Goal: Information Seeking & Learning: Understand process/instructions

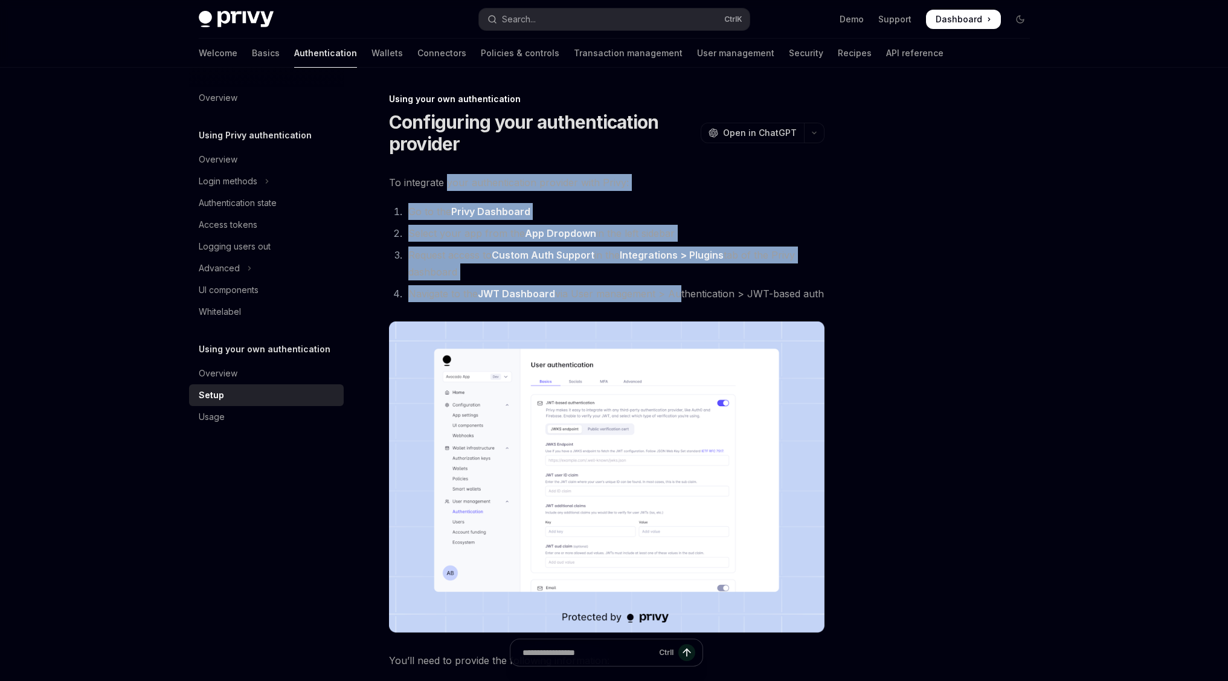
drag, startPoint x: 446, startPoint y: 181, endPoint x: 677, endPoint y: 300, distance: 259.4
click at [677, 300] on div "**********" at bounding box center [607, 562] width 436 height 777
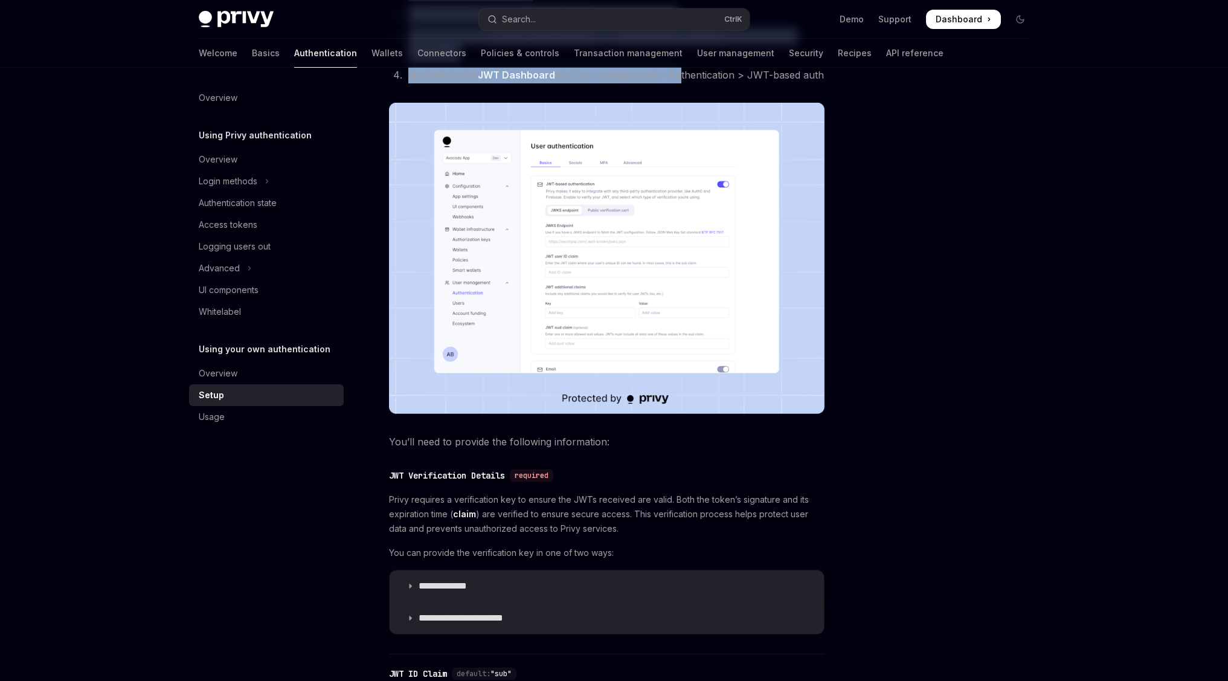
scroll to position [218, 0]
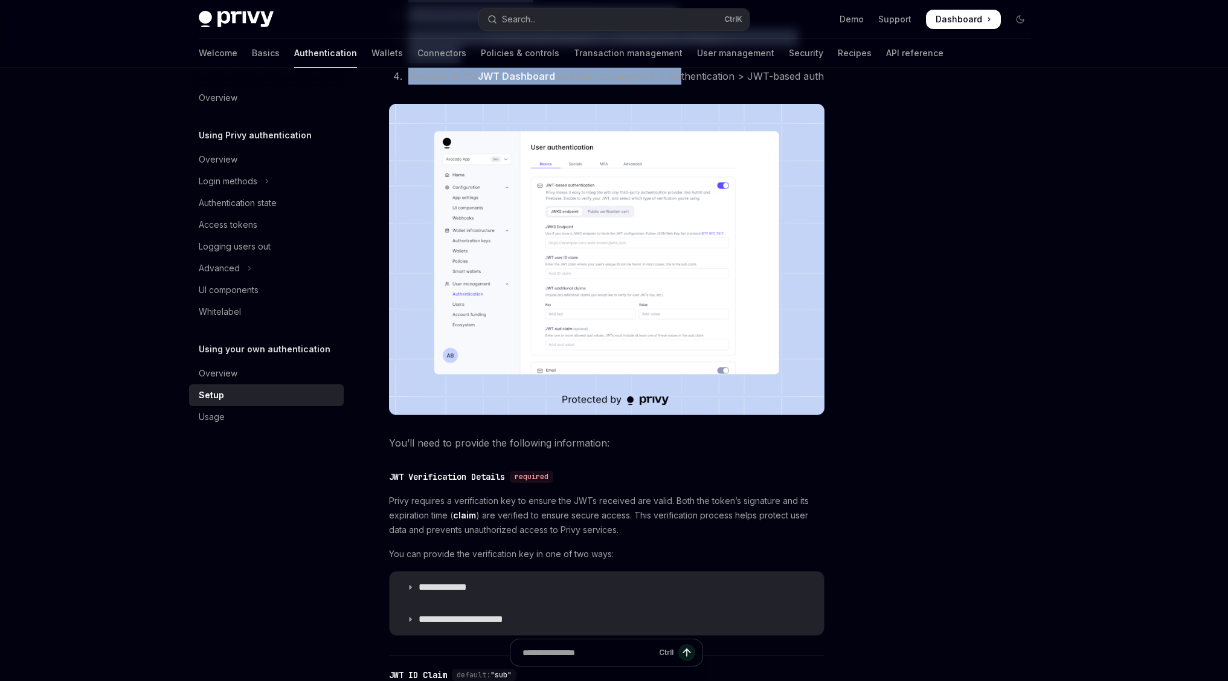
click at [600, 216] on img at bounding box center [607, 259] width 436 height 311
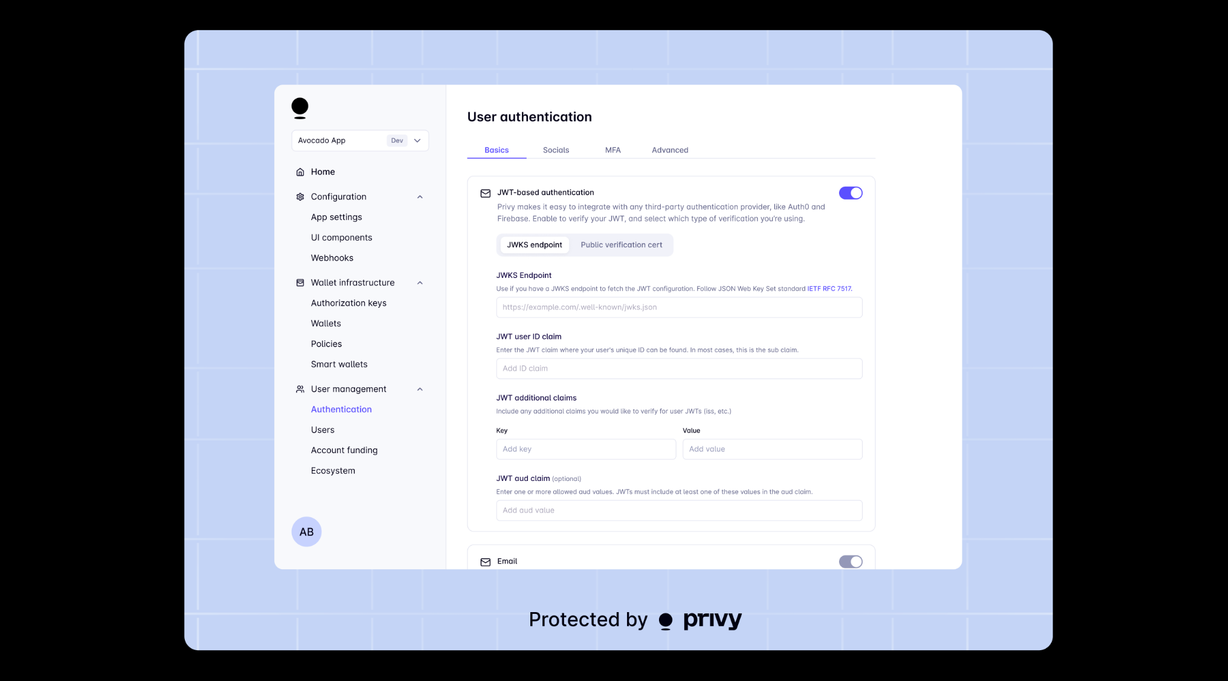
click at [600, 216] on img at bounding box center [618, 340] width 869 height 621
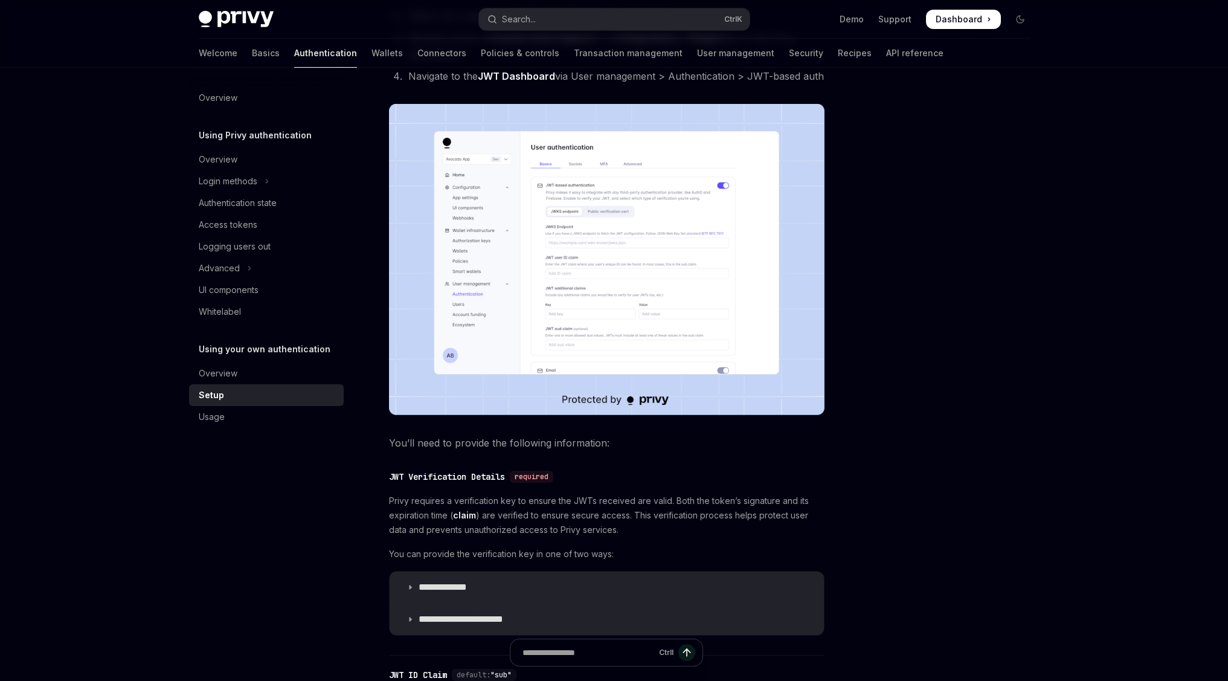
click at [940, 276] on div at bounding box center [948, 386] width 184 height 589
click at [662, 263] on img at bounding box center [607, 259] width 436 height 311
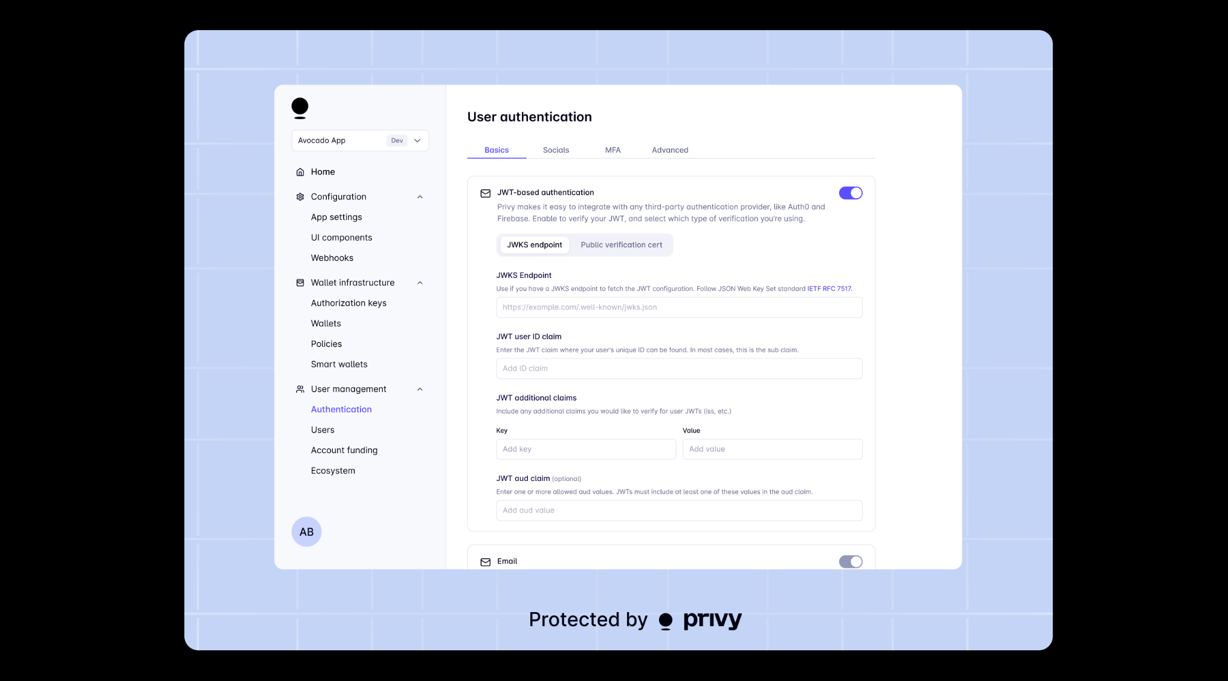
click at [985, 121] on img at bounding box center [618, 340] width 869 height 621
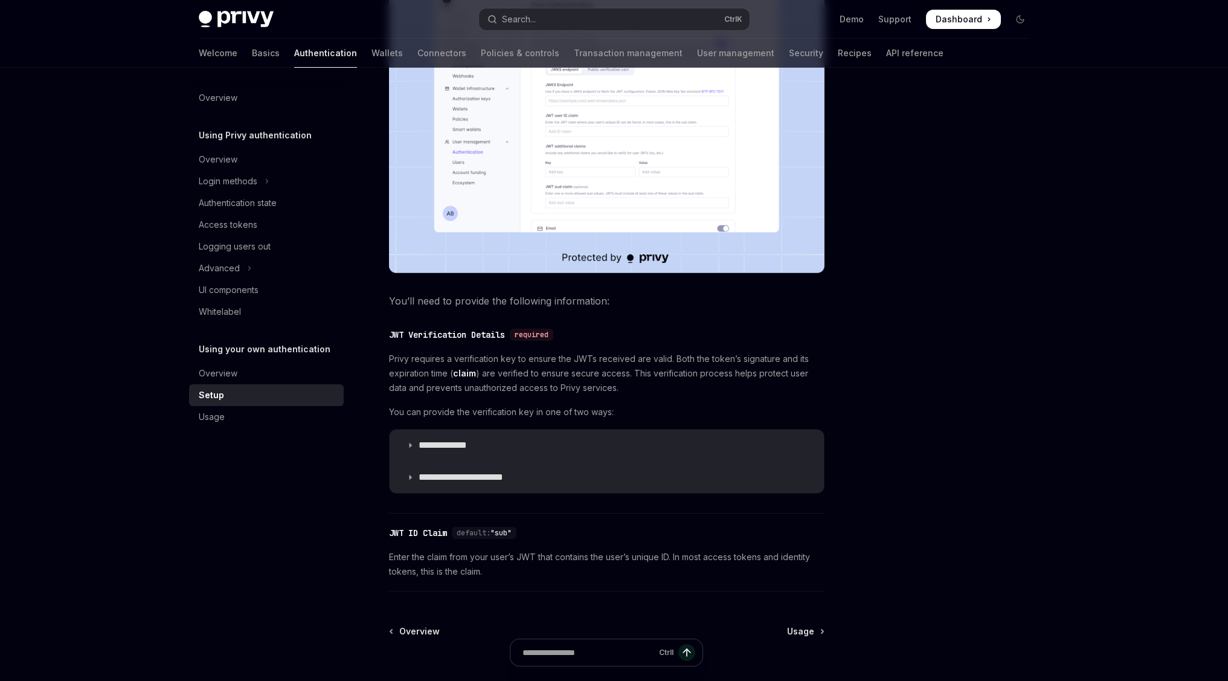
scroll to position [363, 0]
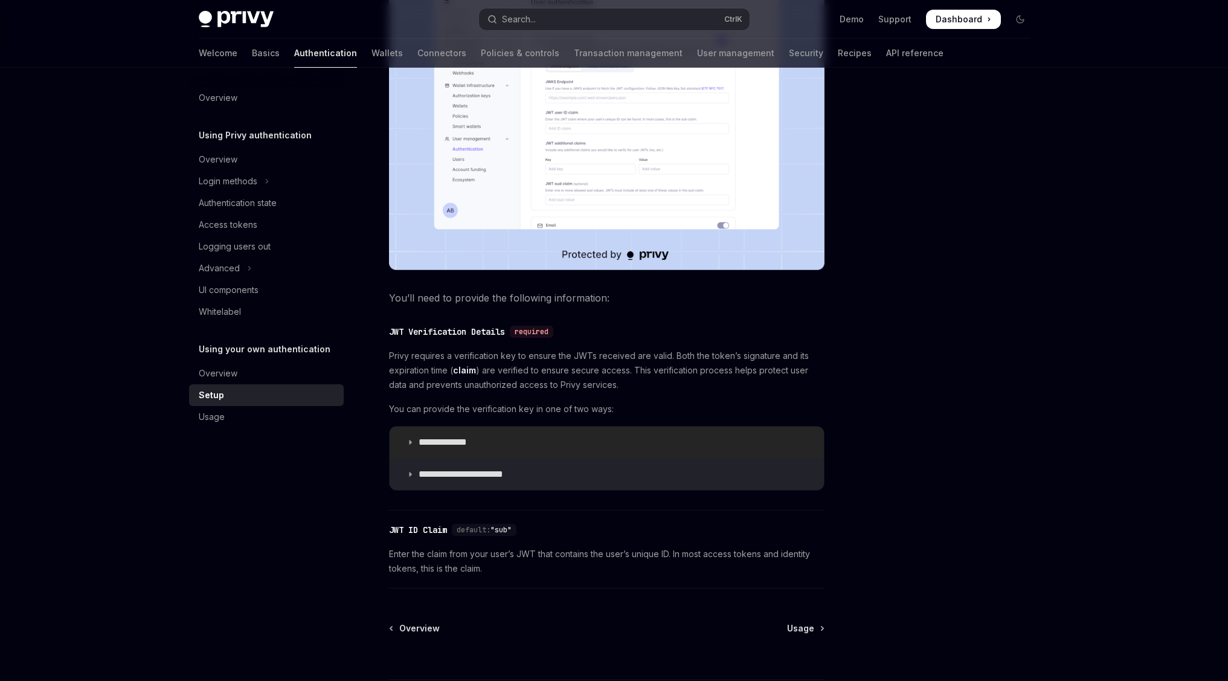
click at [485, 451] on summary "**********" at bounding box center [607, 442] width 434 height 31
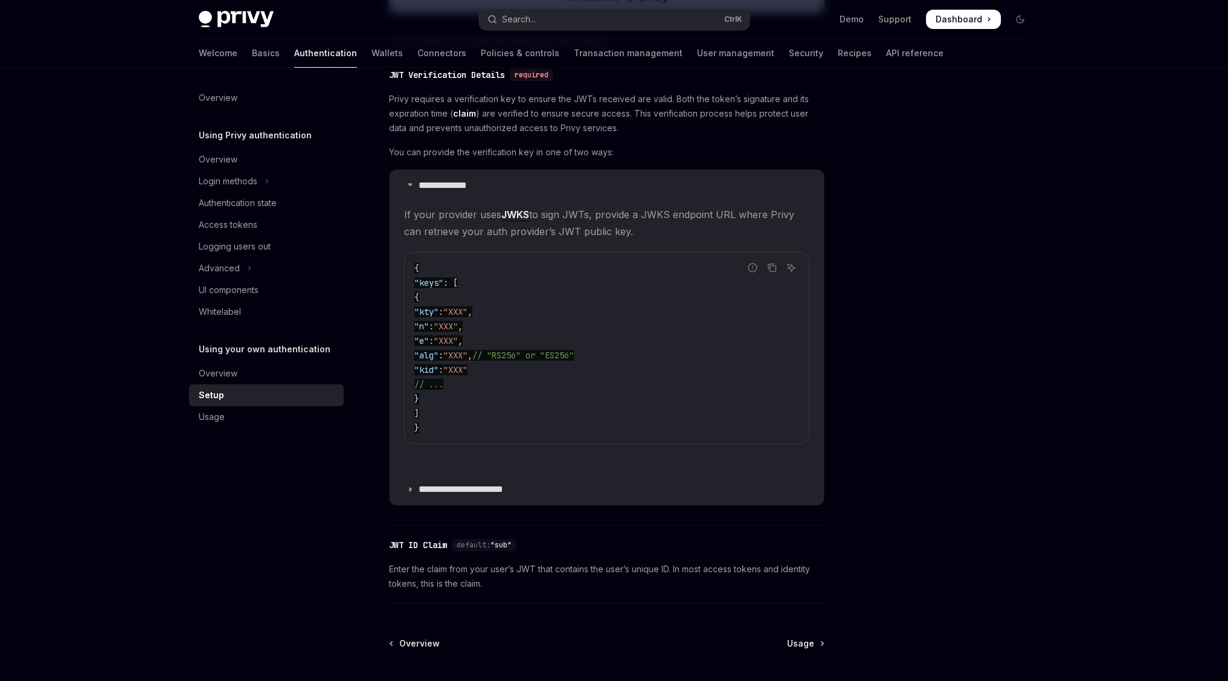
scroll to position [653, 0]
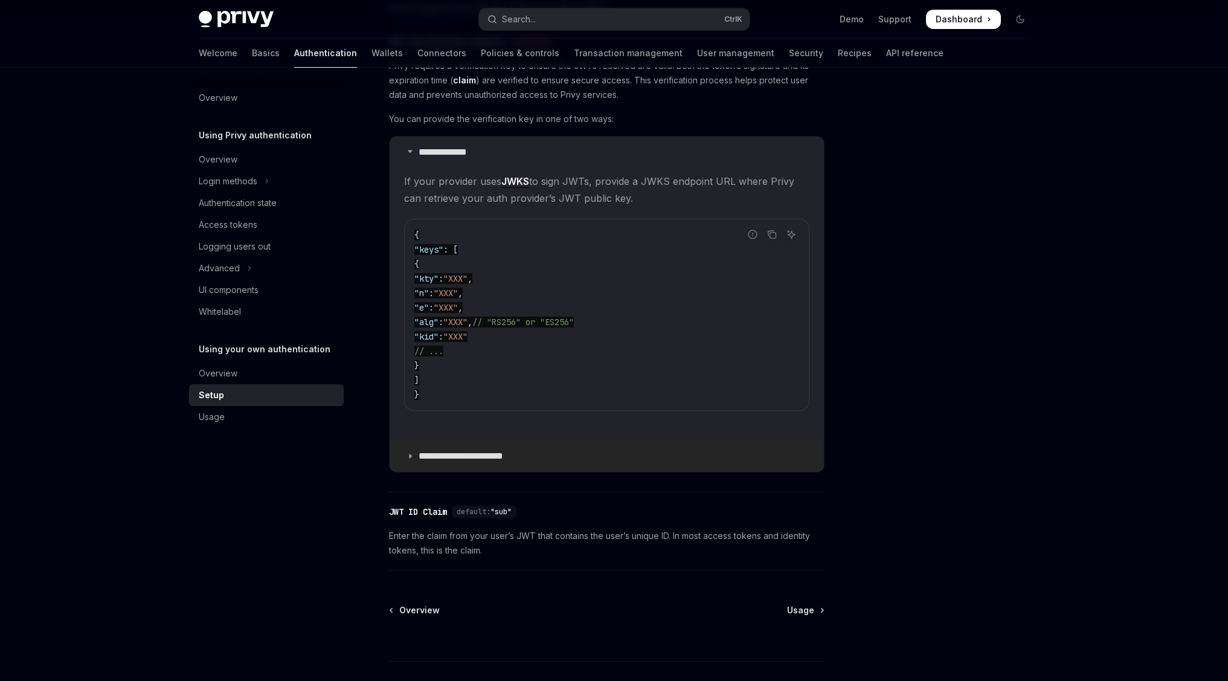
click at [480, 457] on p "**********" at bounding box center [471, 456] width 104 height 12
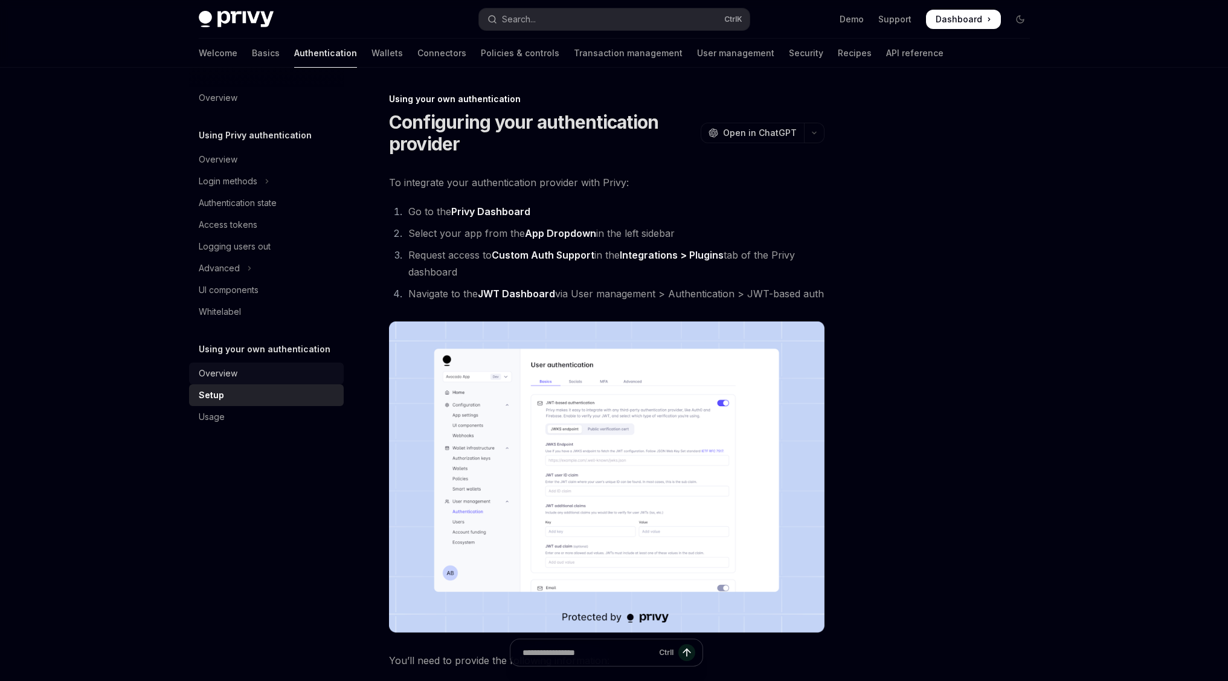
click at [245, 370] on div "Overview" at bounding box center [268, 373] width 138 height 15
type textarea "*"
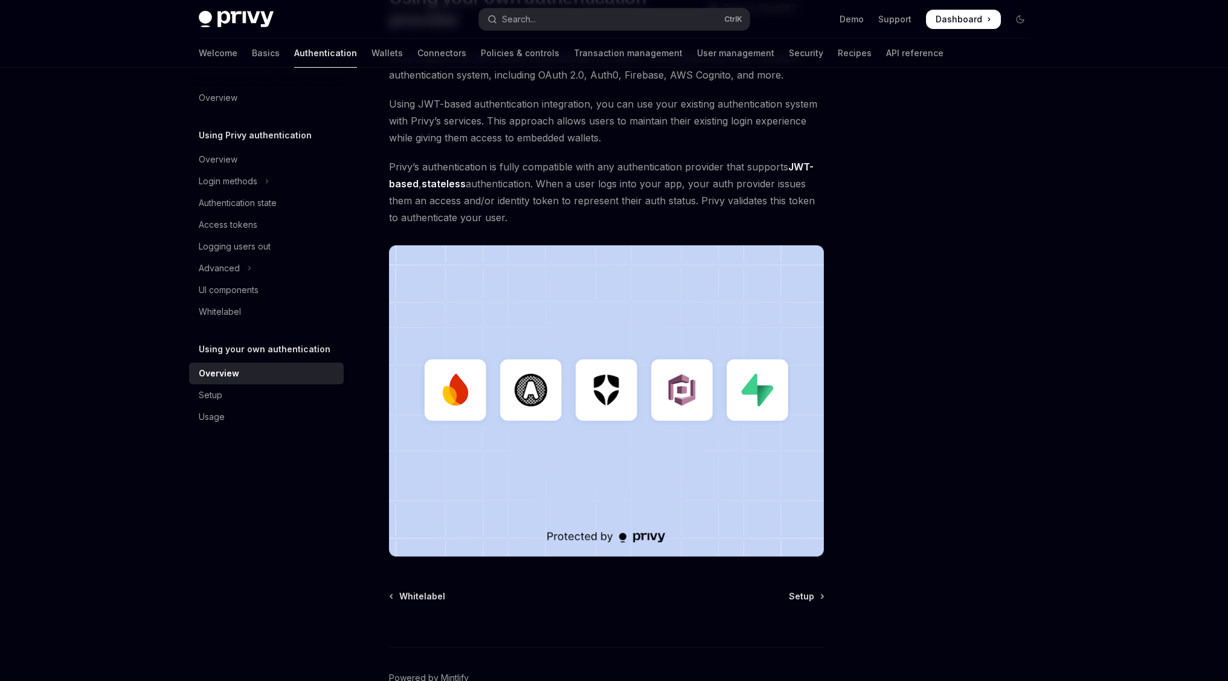
scroll to position [123, 0]
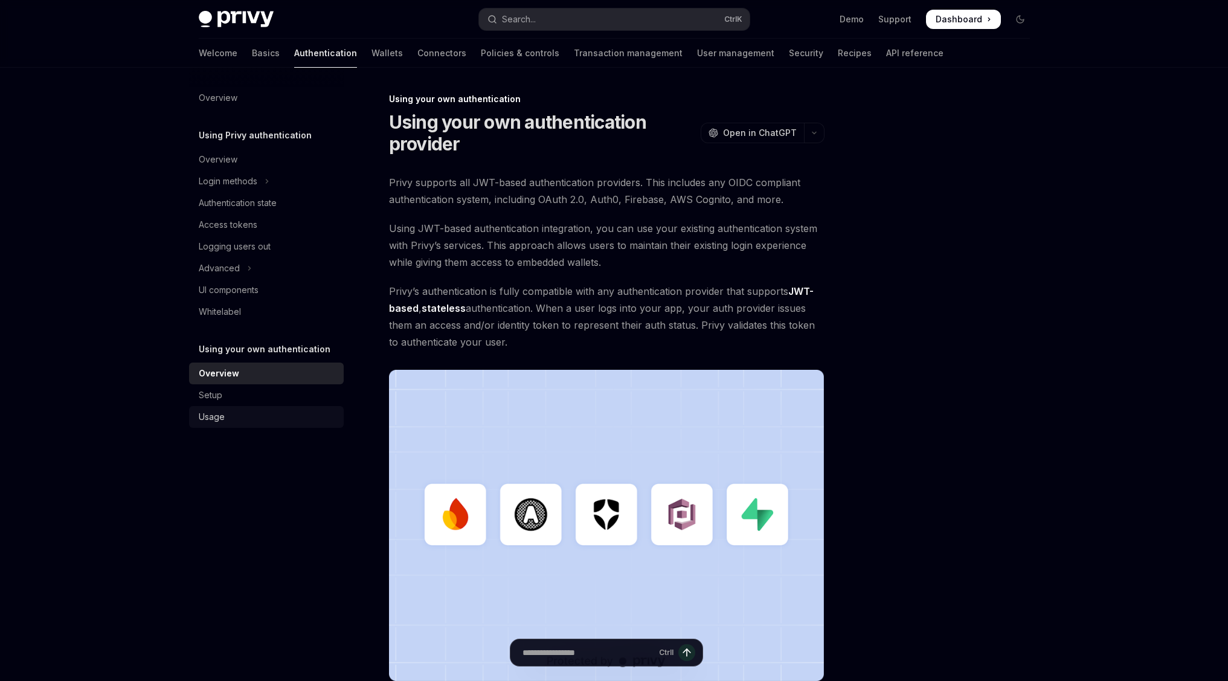
click at [218, 425] on link "Usage" at bounding box center [266, 417] width 155 height 22
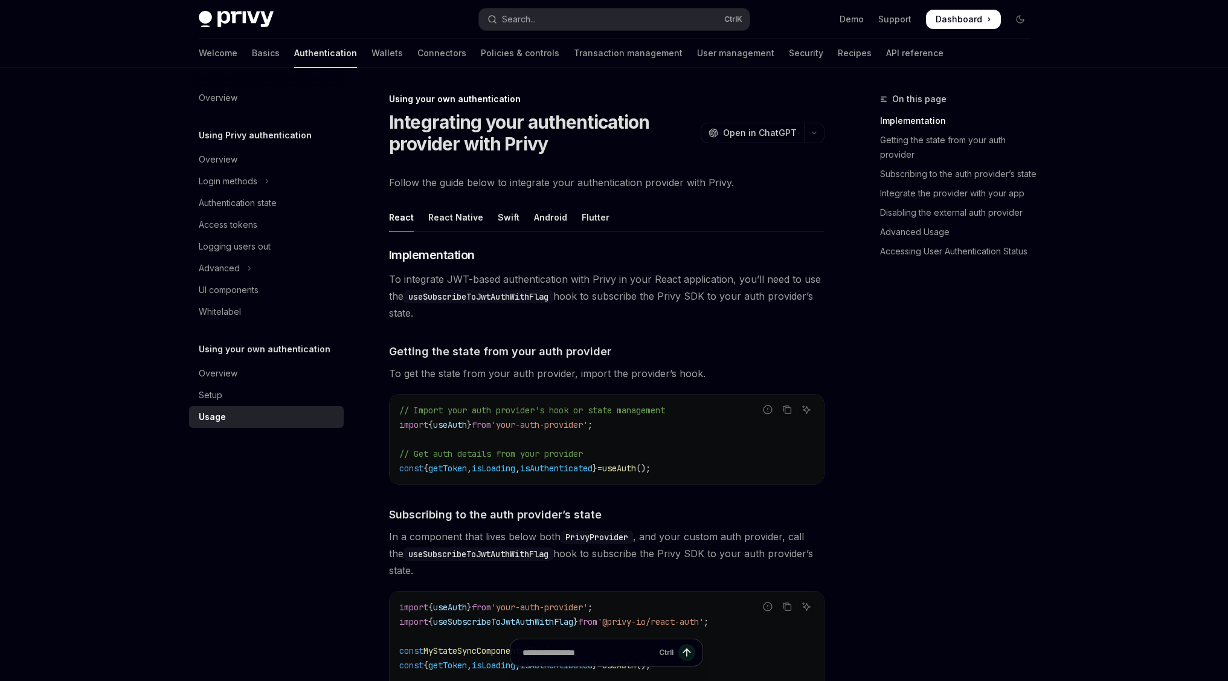
click at [526, 294] on code "useSubscribeToJwtAuthWithFlag" at bounding box center [479, 296] width 150 height 13
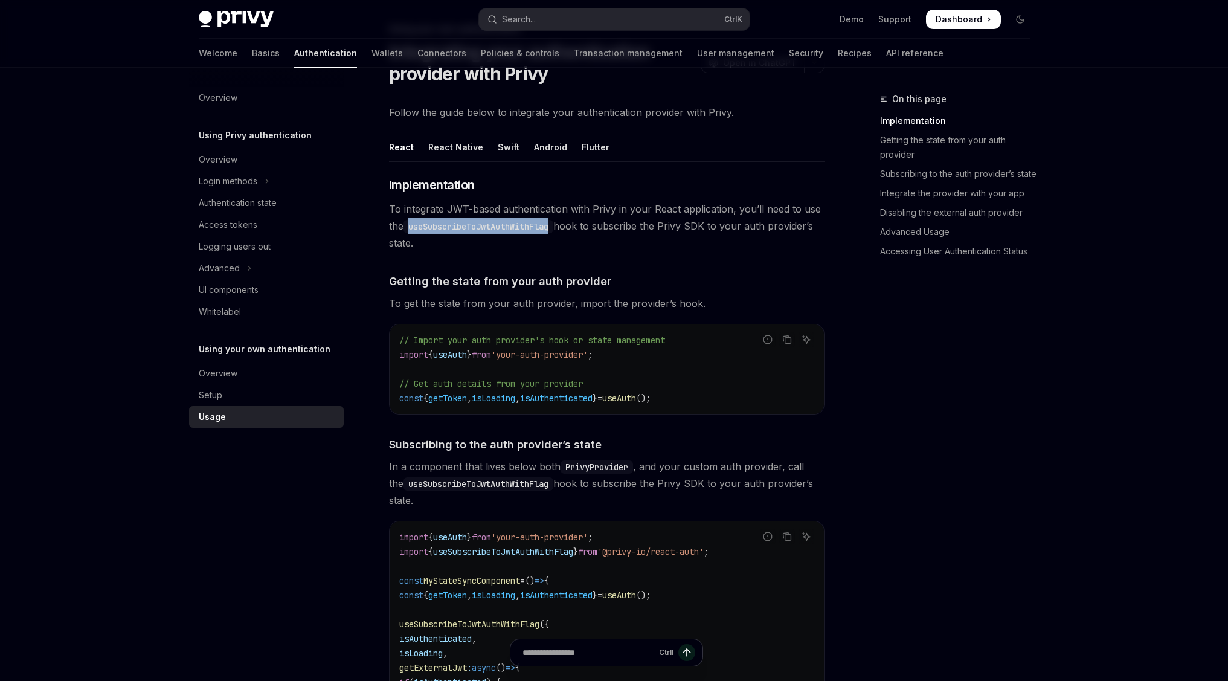
scroll to position [73, 0]
copy code "useSubscribeToJwtAuthWithFlag"
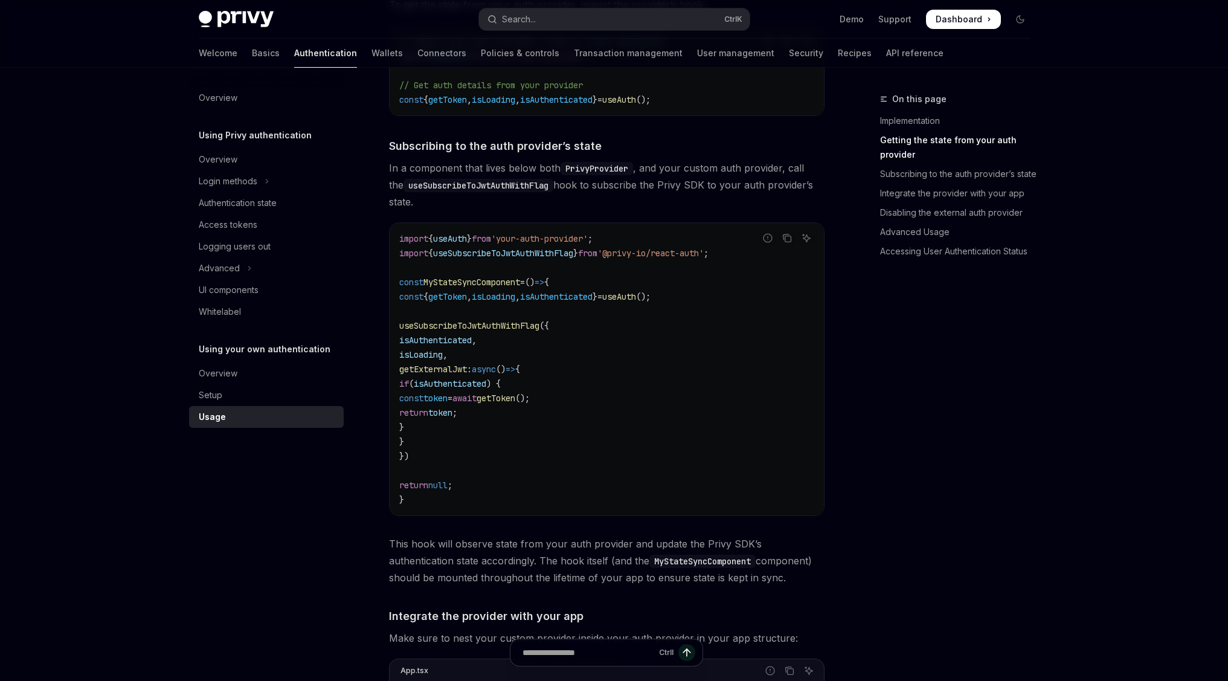
scroll to position [435, 0]
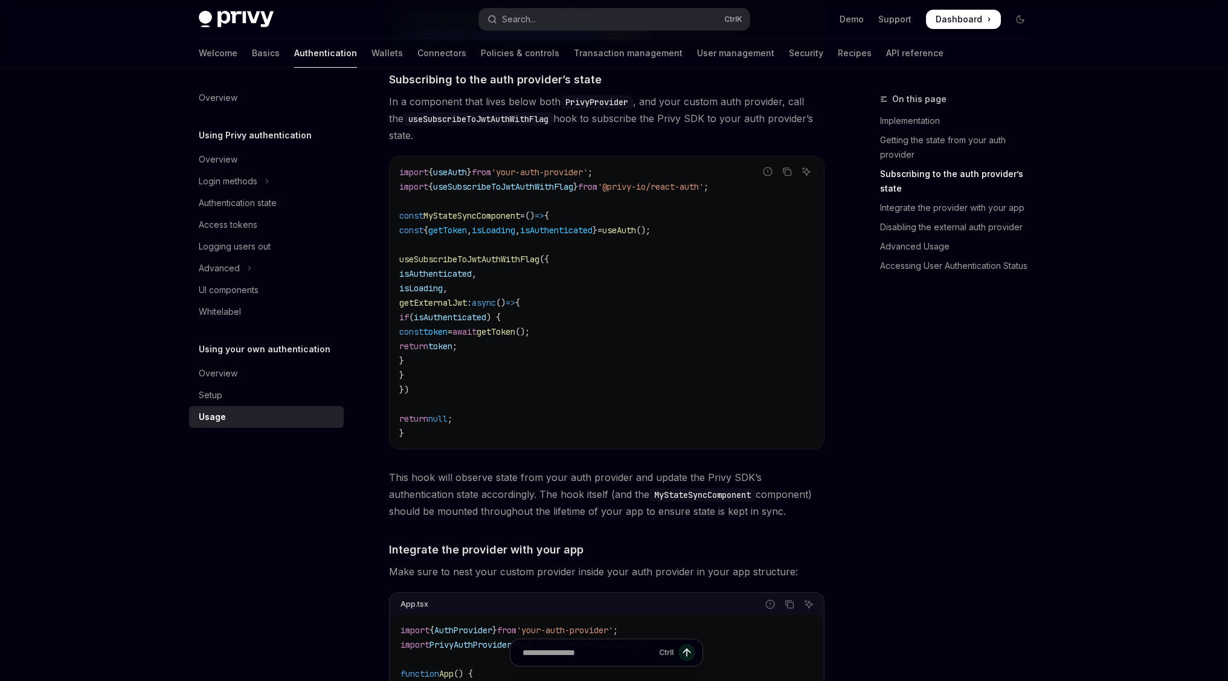
drag, startPoint x: 625, startPoint y: 408, endPoint x: 651, endPoint y: 407, distance: 26.0
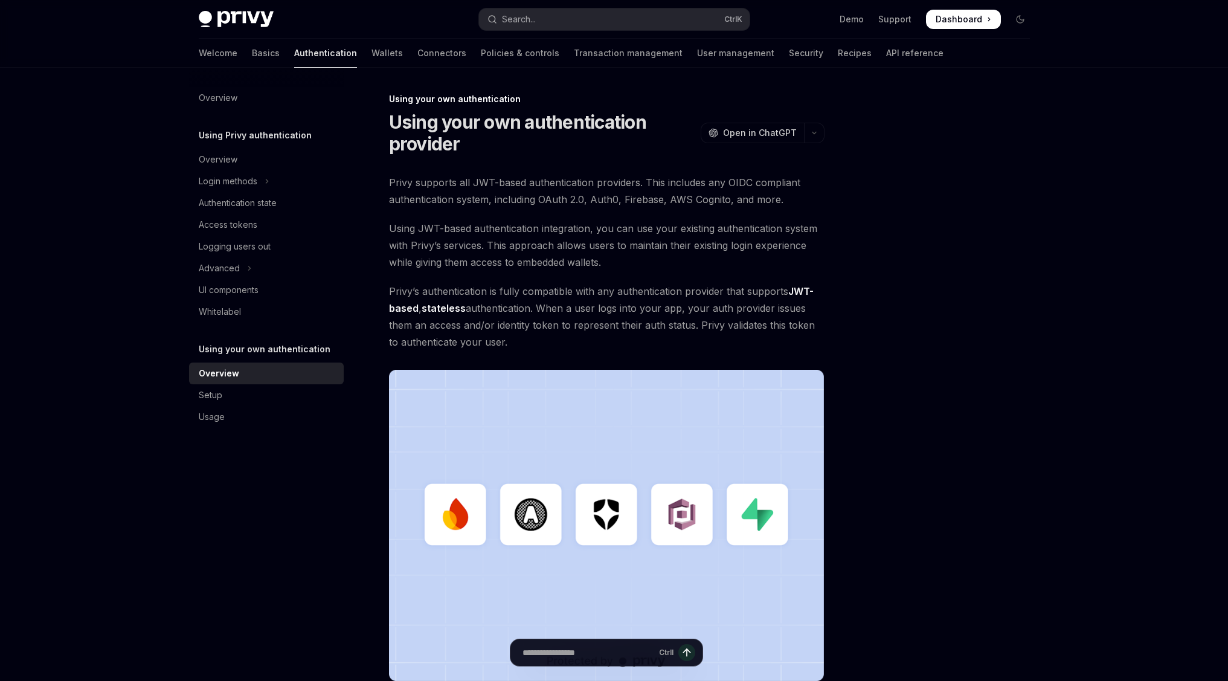
drag, startPoint x: 703, startPoint y: 498, endPoint x: 695, endPoint y: 508, distance: 12.8
type textarea "*"
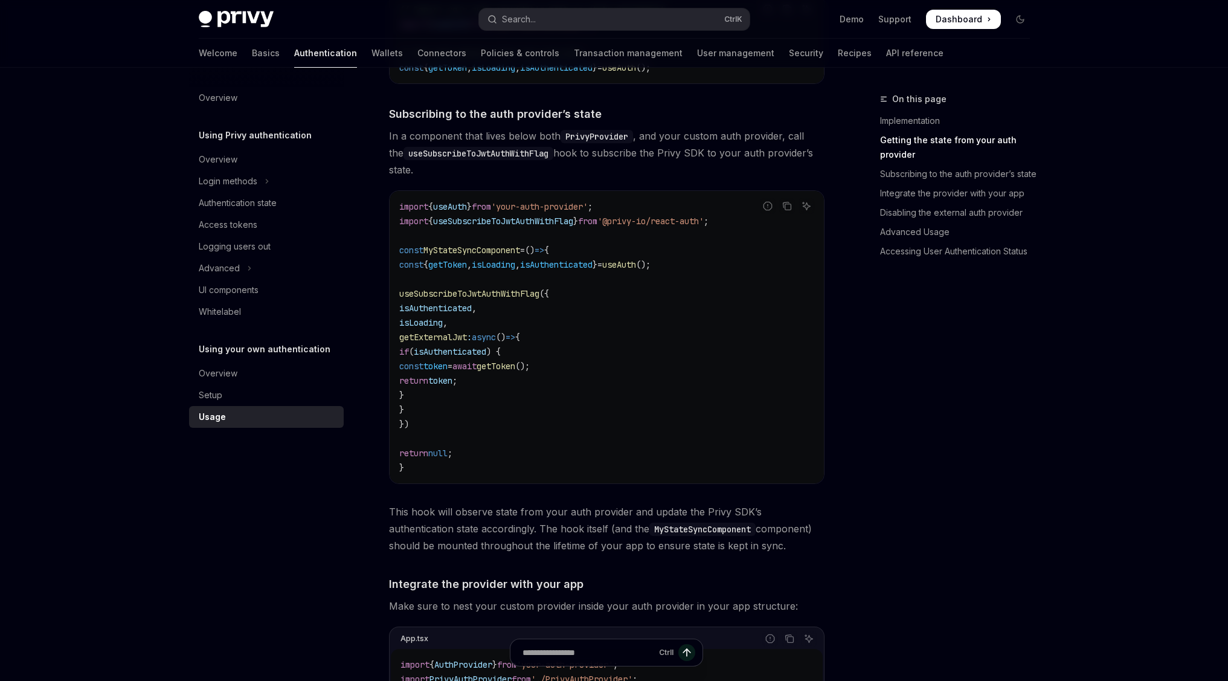
scroll to position [435, 0]
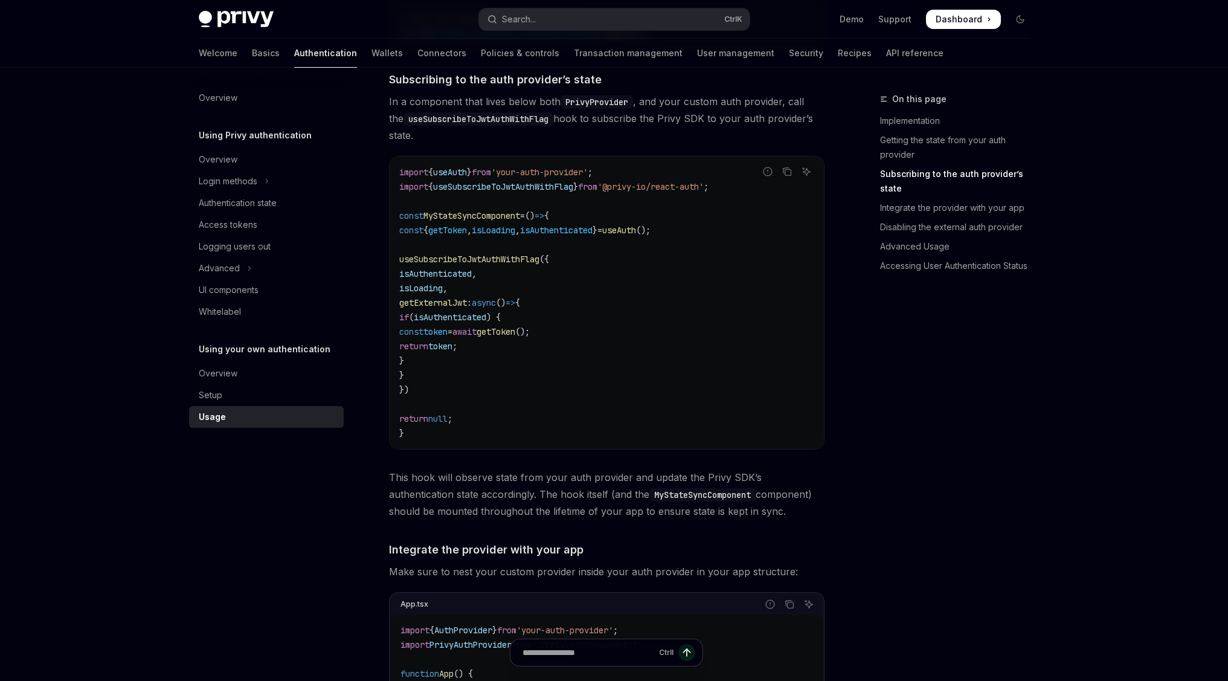
click at [557, 182] on span "useSubscribeToJwtAuthWithFlag" at bounding box center [503, 186] width 140 height 11
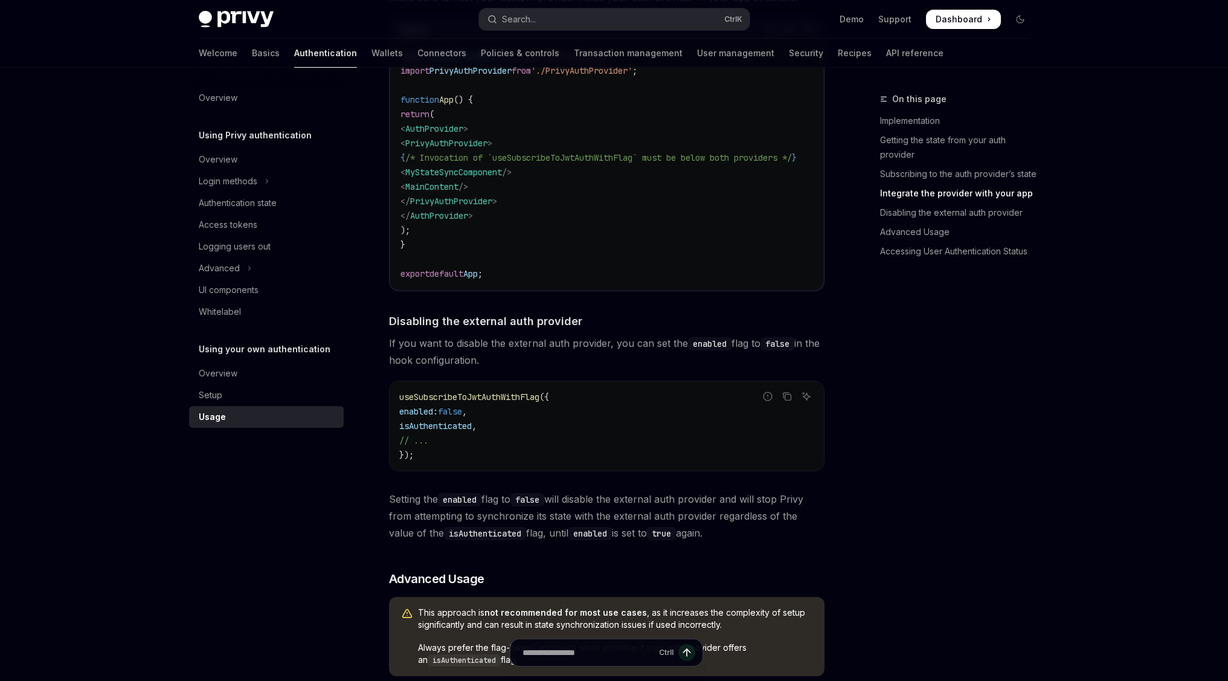
scroll to position [1015, 0]
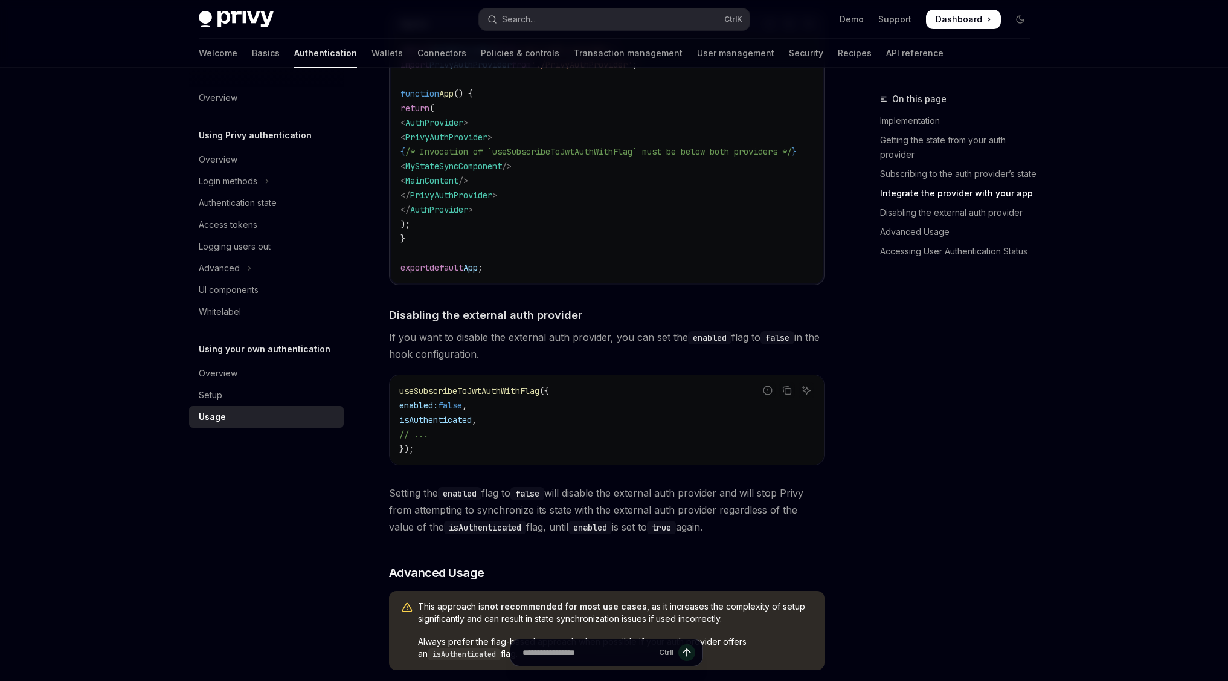
click at [519, 396] on span "useSubscribeToJwtAuthWithFlag" at bounding box center [469, 391] width 140 height 11
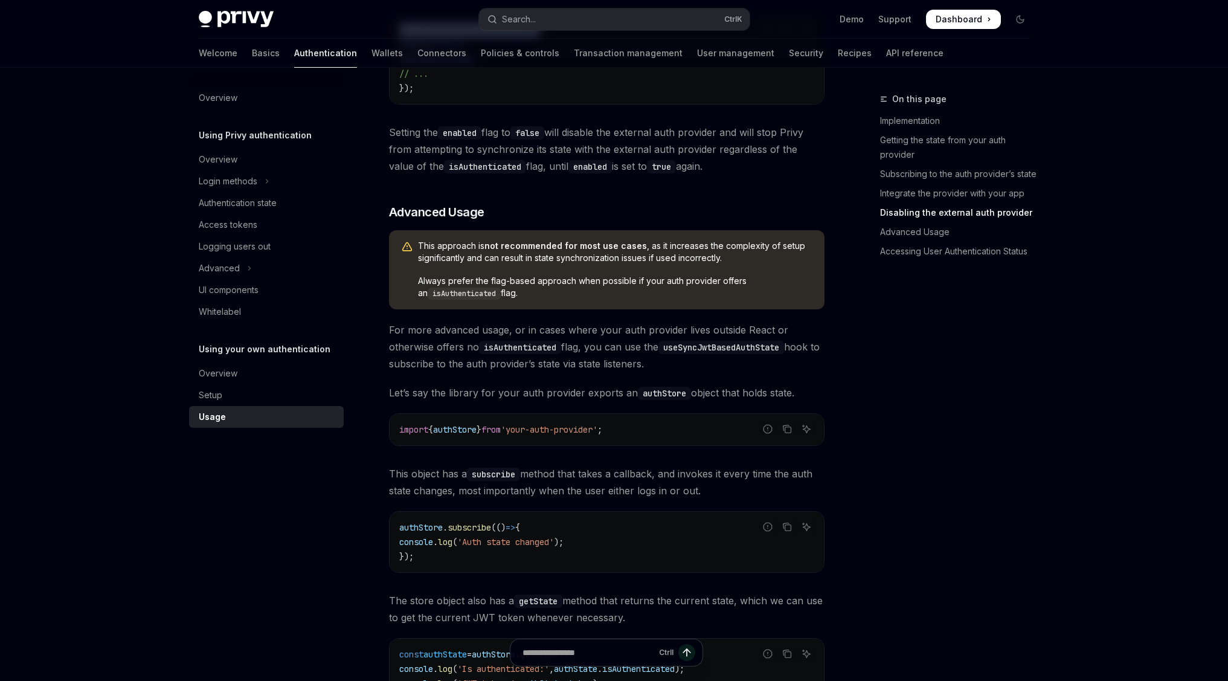
scroll to position [1378, 0]
copy span "useSubscribeToJwtAuthWithFlag"
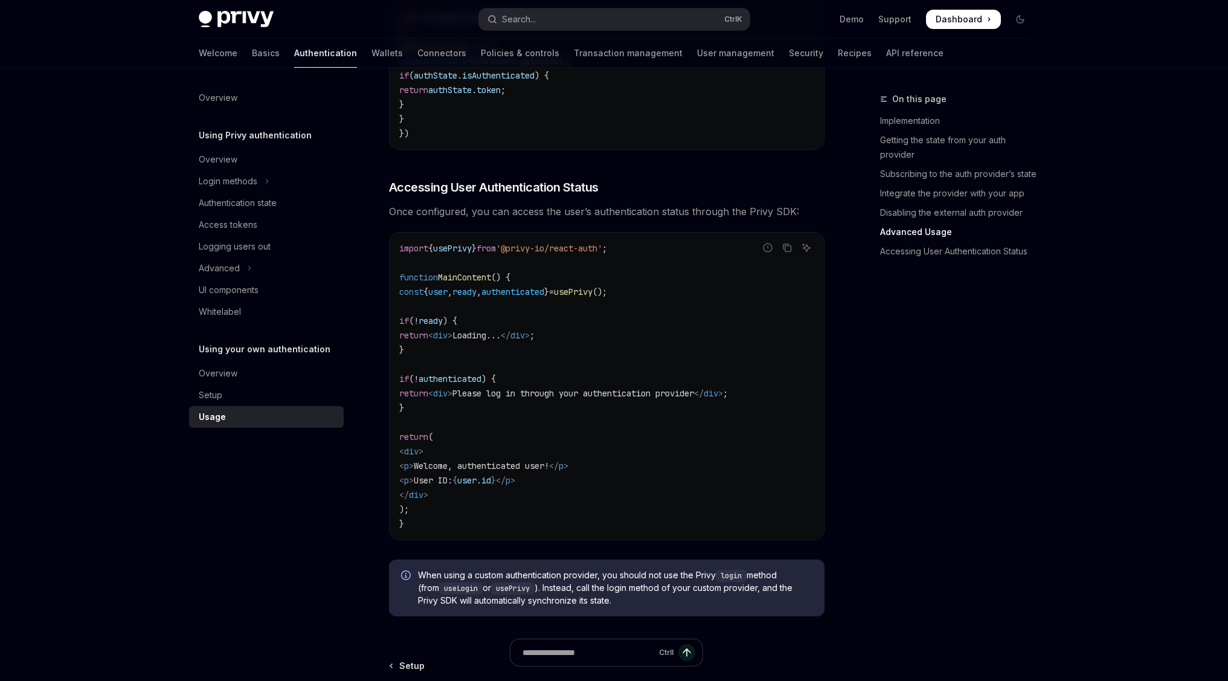
scroll to position [1980, 0]
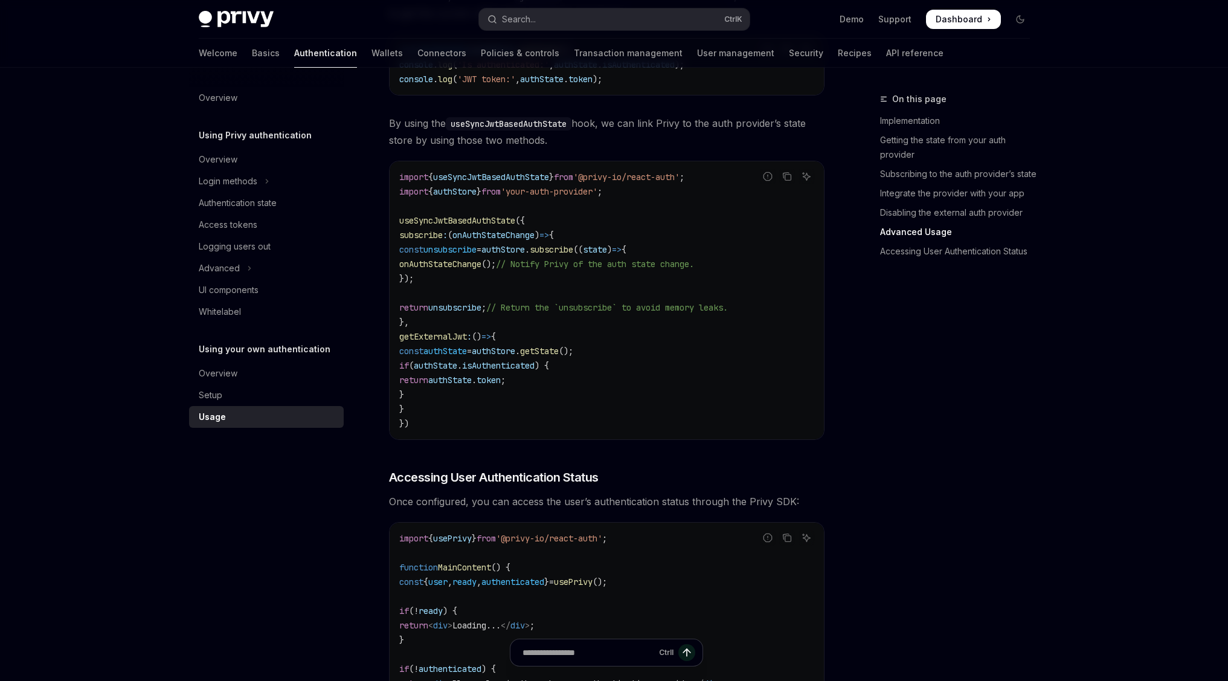
click at [549, 179] on span "useSyncJwtBasedAuthState" at bounding box center [491, 177] width 116 height 11
copy span "useSyncJwtBasedAuthState"
click at [1034, 368] on div "On this page Implementation Getting the state from your auth provider Subscribi…" at bounding box center [948, 386] width 184 height 589
click at [931, 345] on div "On this page Implementation Getting the state from your auth provider Subscribi…" at bounding box center [948, 386] width 184 height 589
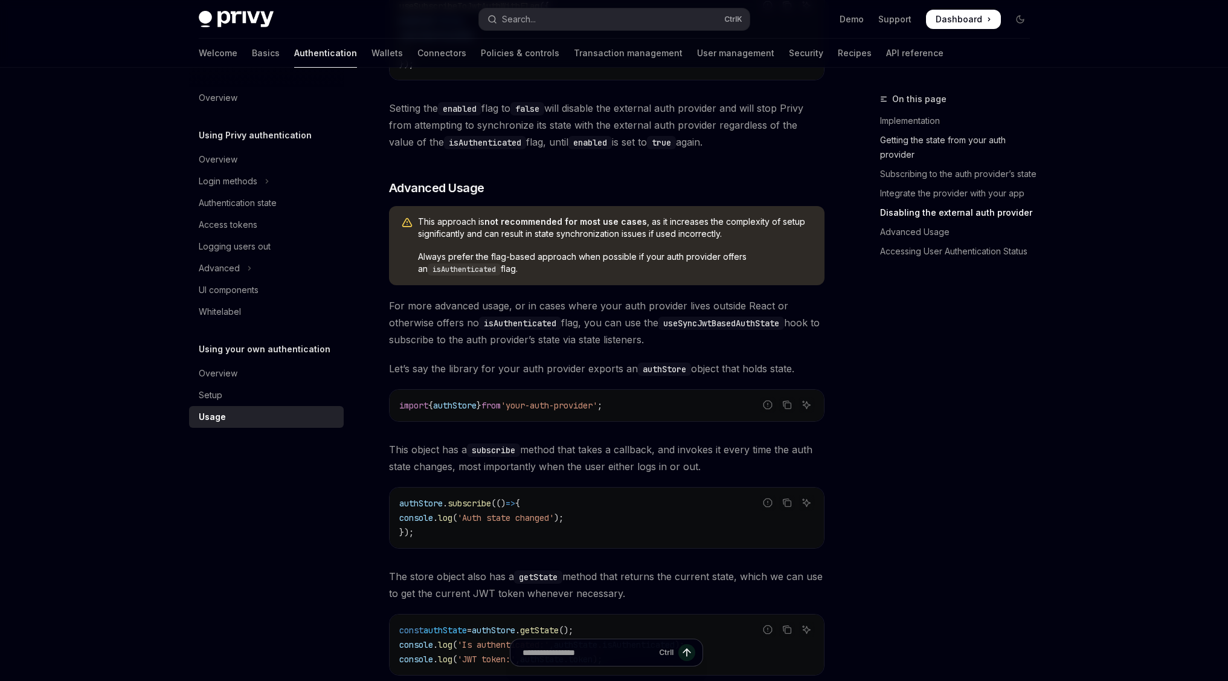
click at [957, 143] on link "Getting the state from your auth provider" at bounding box center [960, 148] width 160 height 34
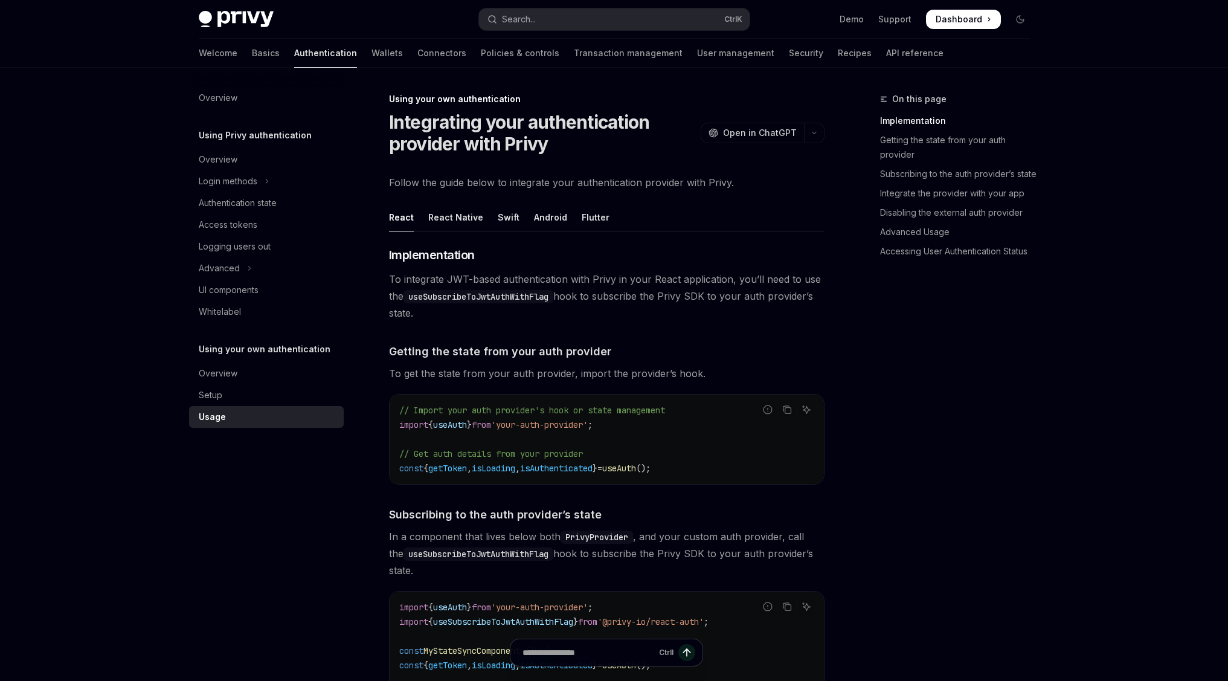
drag, startPoint x: 850, startPoint y: 390, endPoint x: 850, endPoint y: 383, distance: 6.6
click at [960, 398] on div "On this page Implementation Getting the state from your auth provider Subscribi…" at bounding box center [948, 386] width 184 height 589
click at [924, 390] on div "On this page Implementation Getting the state from your auth provider Subscribi…" at bounding box center [948, 386] width 184 height 589
click at [869, 303] on div "On this page Implementation Getting the state from your auth provider Subscribi…" at bounding box center [948, 386] width 184 height 589
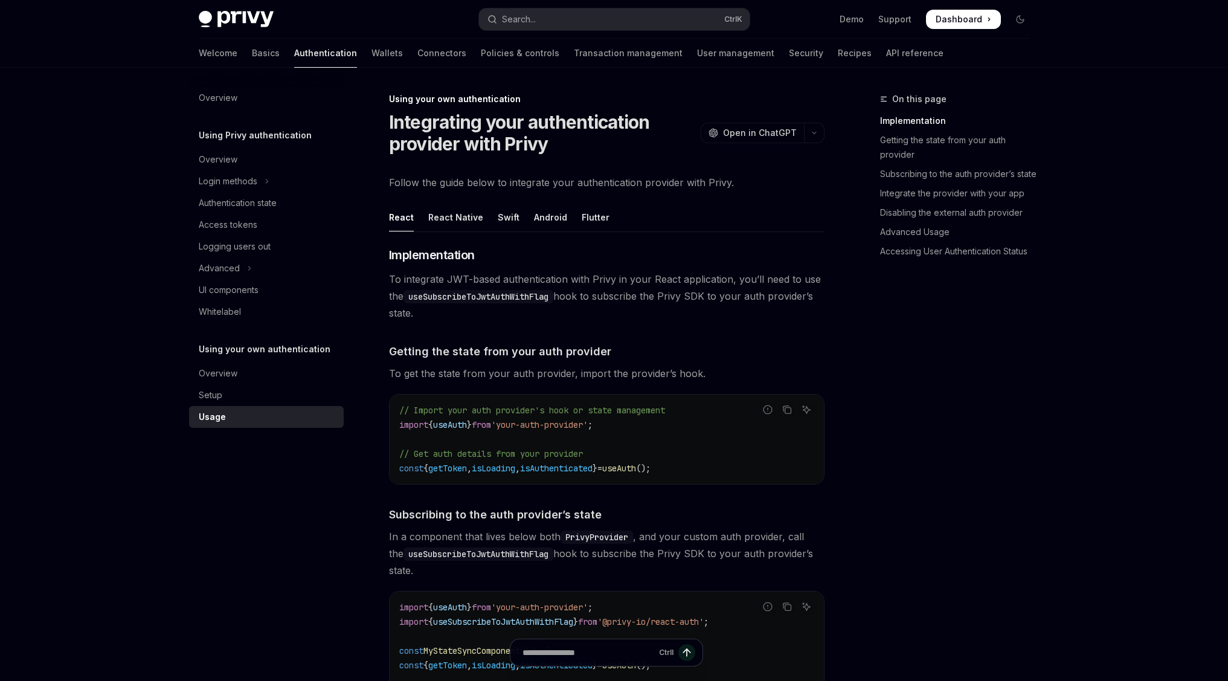
click at [948, 288] on div "On this page Implementation Getting the state from your auth provider Subscribi…" at bounding box center [948, 386] width 184 height 589
